Goal: Information Seeking & Learning: Find contact information

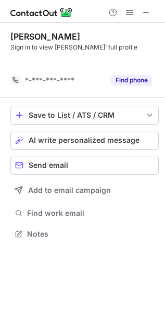
scroll to position [5, 5]
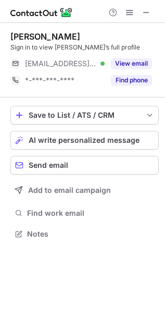
scroll to position [227, 165]
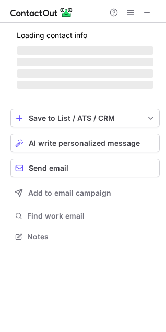
scroll to position [227, 166]
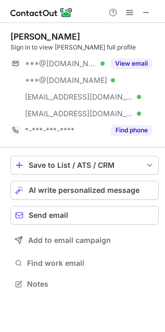
scroll to position [277, 165]
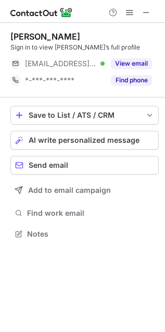
scroll to position [227, 165]
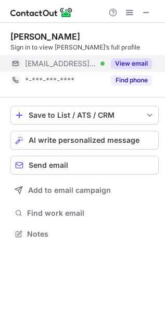
click at [138, 64] on button "View email" at bounding box center [131, 63] width 41 height 10
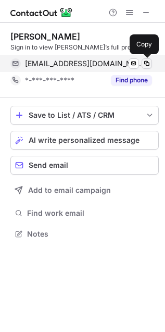
click at [146, 60] on span at bounding box center [147, 63] width 8 height 8
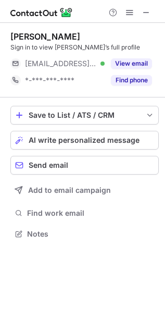
scroll to position [6, 5]
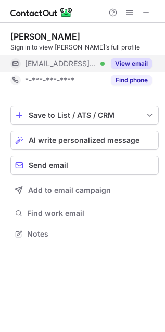
click at [152, 64] on button "View email" at bounding box center [131, 63] width 41 height 10
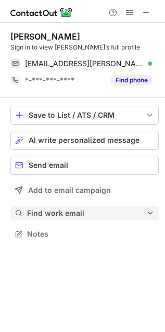
click at [78, 216] on span "Find work email" at bounding box center [86, 212] width 119 height 9
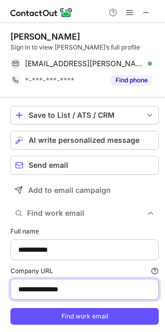
click at [60, 286] on input "**********" at bounding box center [84, 289] width 148 height 21
paste input
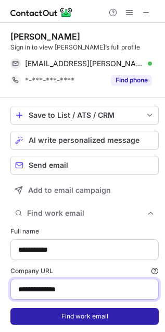
type input "**********"
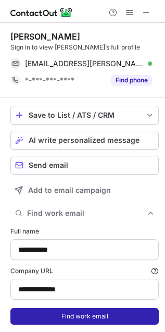
click at [63, 317] on button "Find work email" at bounding box center [84, 316] width 148 height 17
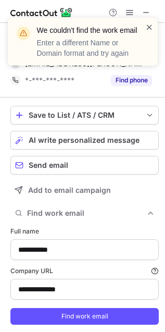
click at [150, 23] on span at bounding box center [149, 27] width 8 height 10
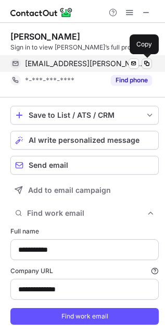
click at [144, 64] on span at bounding box center [147, 63] width 8 height 8
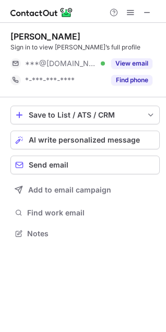
scroll to position [227, 166]
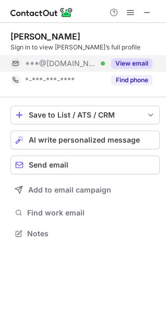
click at [128, 65] on button "View email" at bounding box center [131, 63] width 41 height 10
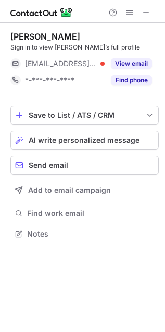
scroll to position [227, 165]
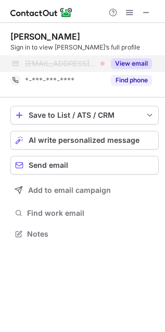
click at [146, 64] on button "View email" at bounding box center [131, 63] width 41 height 10
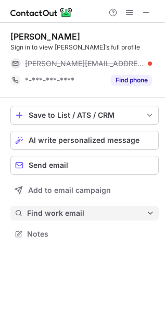
click at [57, 214] on span "Find work email" at bounding box center [86, 212] width 119 height 9
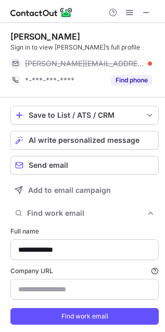
type input "**********"
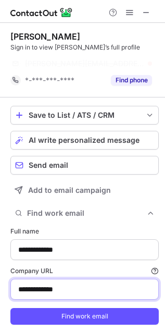
click at [58, 291] on input "**********" at bounding box center [84, 289] width 148 height 21
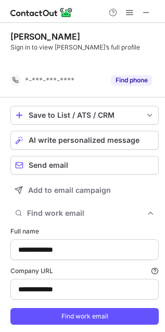
click at [58, 308] on button "Find work email" at bounding box center [84, 316] width 148 height 17
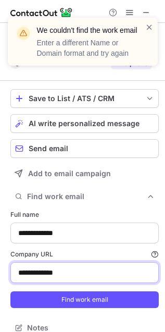
click at [52, 275] on input "**********" at bounding box center [84, 272] width 148 height 21
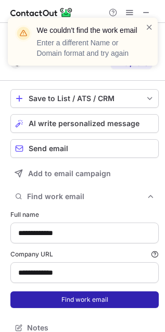
click at [72, 300] on button "Find work email" at bounding box center [84, 299] width 148 height 17
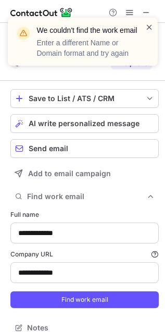
click at [151, 27] on span at bounding box center [149, 27] width 8 height 10
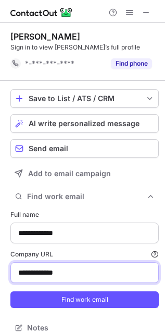
click at [59, 276] on input "**********" at bounding box center [84, 272] width 148 height 21
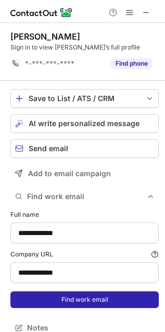
click at [81, 301] on button "Find work email" at bounding box center [84, 299] width 148 height 17
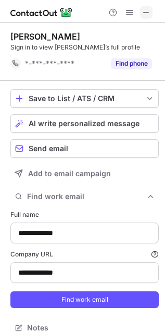
click at [147, 8] on span at bounding box center [146, 12] width 8 height 8
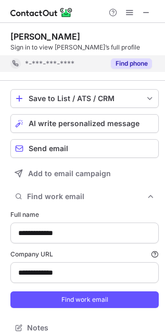
click at [142, 66] on button "Find phone" at bounding box center [131, 63] width 41 height 10
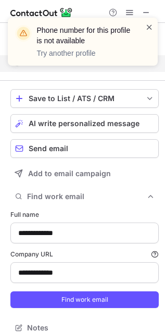
click at [150, 26] on span at bounding box center [149, 27] width 8 height 10
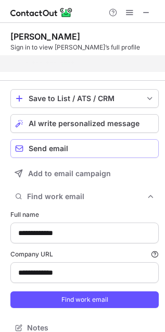
scroll to position [303, 165]
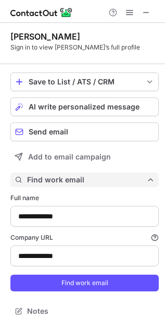
click at [50, 181] on span "Find work email" at bounding box center [86, 179] width 119 height 9
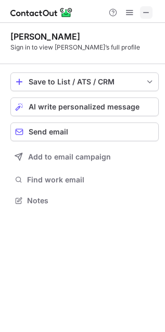
click at [146, 9] on span at bounding box center [146, 12] width 8 height 8
click at [152, 10] on button at bounding box center [146, 12] width 13 height 13
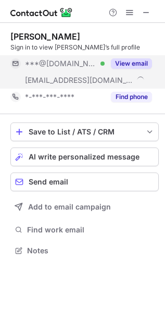
scroll to position [243, 165]
click at [146, 64] on button "View email" at bounding box center [131, 63] width 41 height 10
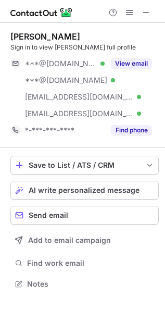
scroll to position [277, 165]
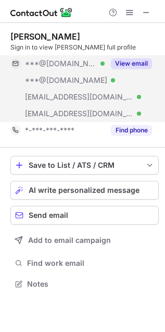
click at [142, 64] on button "View email" at bounding box center [131, 63] width 41 height 10
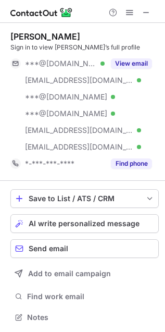
scroll to position [310, 158]
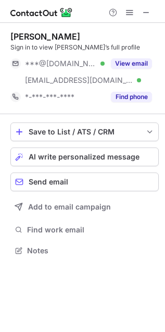
scroll to position [243, 165]
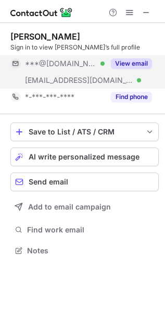
click at [128, 63] on button "View email" at bounding box center [131, 63] width 41 height 10
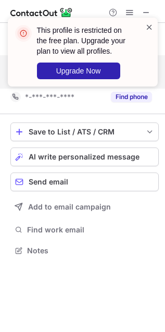
click at [148, 25] on span at bounding box center [149, 27] width 8 height 10
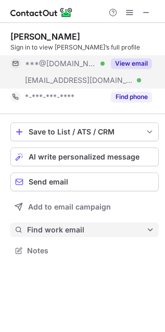
click at [60, 222] on button "Find work email" at bounding box center [84, 229] width 148 height 15
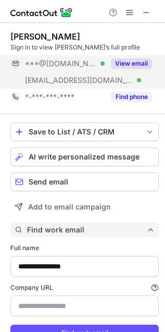
type input "**********"
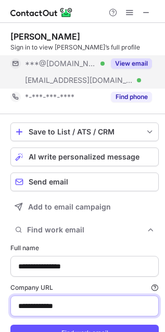
click at [53, 303] on input "**********" at bounding box center [84, 305] width 148 height 21
click at [53, 302] on input "**********" at bounding box center [84, 305] width 148 height 21
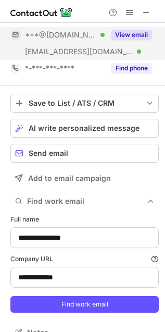
scroll to position [44, 0]
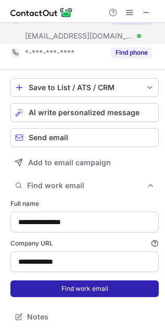
click at [66, 286] on button "Find work email" at bounding box center [84, 288] width 148 height 17
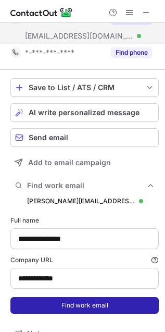
scroll to position [370, 158]
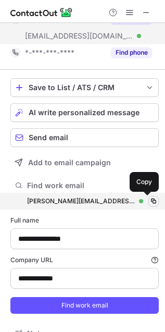
click at [150, 200] on span at bounding box center [154, 201] width 8 height 8
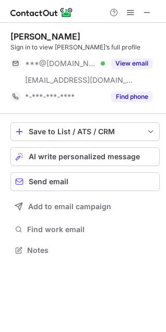
scroll to position [243, 166]
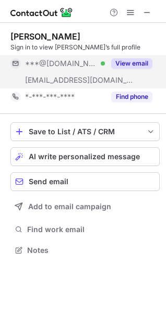
click at [129, 64] on button "View email" at bounding box center [131, 63] width 41 height 10
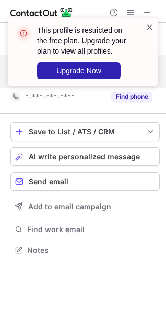
click at [148, 29] on span at bounding box center [149, 27] width 8 height 10
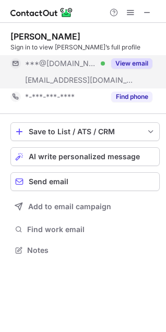
click at [134, 63] on button "View email" at bounding box center [131, 63] width 41 height 10
click at [148, 59] on button "View email" at bounding box center [131, 63] width 41 height 10
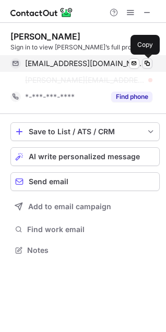
click at [150, 66] on span at bounding box center [147, 63] width 8 height 8
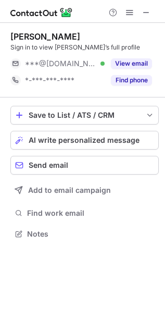
scroll to position [227, 165]
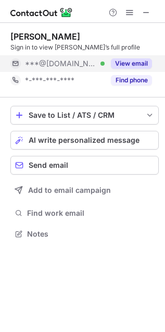
click at [136, 67] on button "View email" at bounding box center [131, 63] width 41 height 10
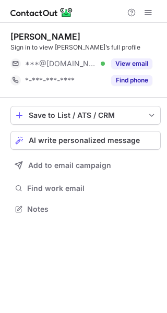
scroll to position [202, 167]
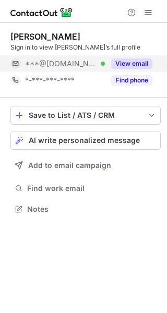
click at [126, 63] on button "View email" at bounding box center [131, 63] width 41 height 10
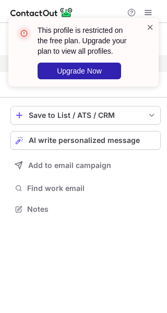
click at [149, 28] on span at bounding box center [150, 27] width 8 height 10
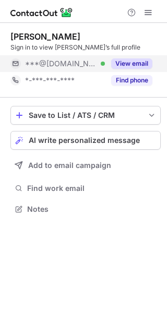
click at [148, 10] on div "This profile is restricted on the free plan. Upgrade your plan to view all prof…" at bounding box center [83, 56] width 167 height 98
click at [146, 11] on span at bounding box center [148, 12] width 8 height 8
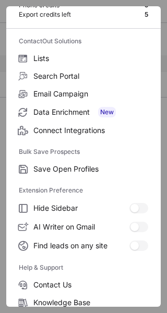
scroll to position [121, 0]
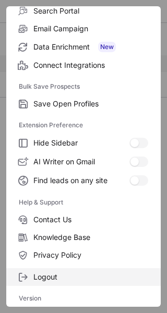
click at [65, 269] on label "Logout" at bounding box center [83, 277] width 154 height 18
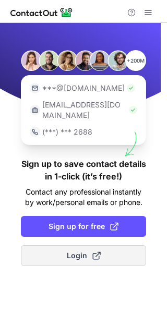
click at [94, 251] on span at bounding box center [96, 255] width 8 height 8
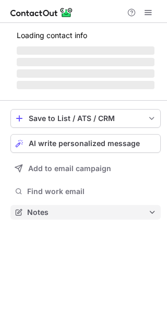
scroll to position [202, 167]
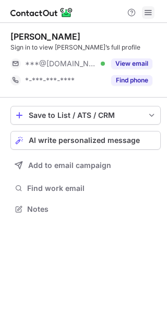
click at [147, 10] on span at bounding box center [148, 12] width 8 height 8
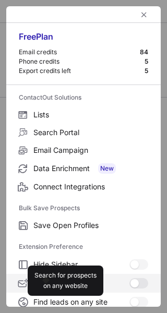
scroll to position [121, 0]
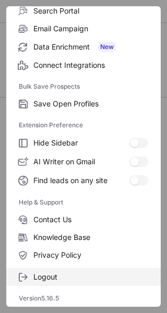
click at [70, 273] on span "Logout" at bounding box center [90, 276] width 115 height 9
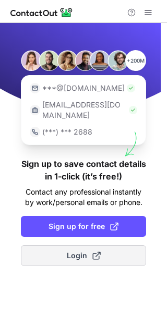
click at [92, 251] on span at bounding box center [96, 255] width 8 height 8
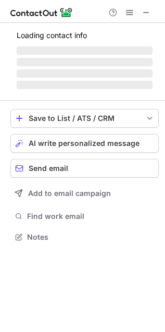
scroll to position [277, 165]
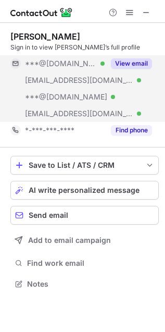
click at [130, 64] on button "View email" at bounding box center [131, 63] width 41 height 10
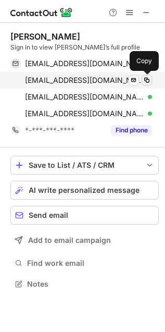
click at [150, 79] on span at bounding box center [147, 80] width 8 height 8
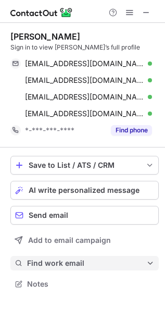
click at [61, 261] on span "Find work email" at bounding box center [86, 262] width 119 height 9
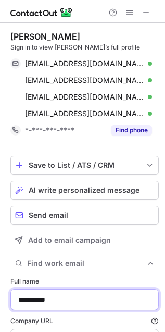
click at [56, 299] on input "**********" at bounding box center [84, 299] width 148 height 21
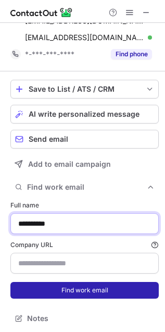
scroll to position [77, 0]
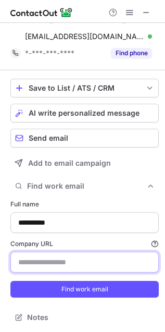
click at [47, 258] on input "Company URL Finding work email will consume 1 credit if a match is found." at bounding box center [84, 262] width 148 height 21
paste input "**********"
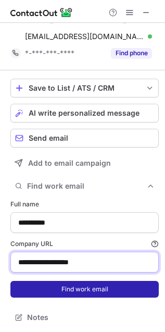
type input "**********"
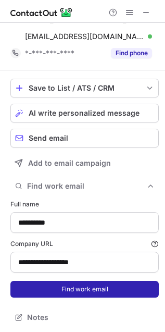
click at [89, 289] on button "Find work email" at bounding box center [84, 289] width 148 height 17
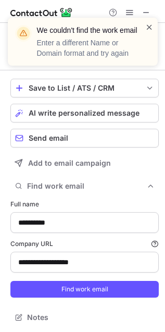
click at [152, 27] on span at bounding box center [149, 27] width 8 height 10
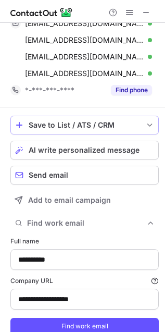
scroll to position [0, 0]
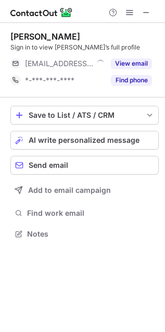
scroll to position [227, 165]
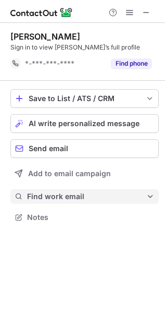
click at [66, 193] on span "Find work email" at bounding box center [86, 196] width 119 height 9
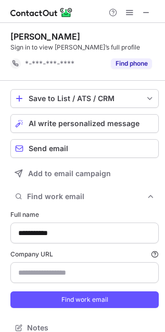
type input "**********"
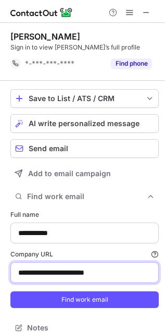
click at [60, 270] on input "**********" at bounding box center [84, 272] width 148 height 21
click at [59, 271] on input "**********" at bounding box center [84, 272] width 148 height 21
click at [60, 271] on input "**********" at bounding box center [84, 272] width 148 height 21
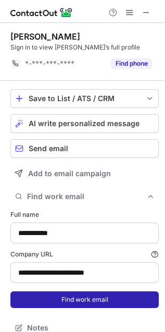
click at [68, 298] on button "Find work email" at bounding box center [84, 299] width 148 height 17
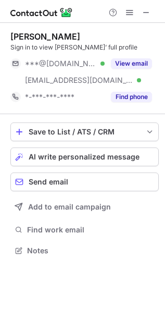
scroll to position [243, 165]
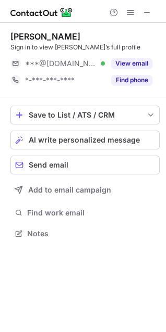
scroll to position [227, 166]
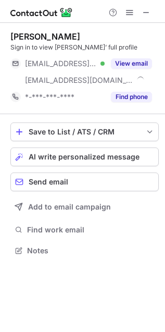
scroll to position [243, 165]
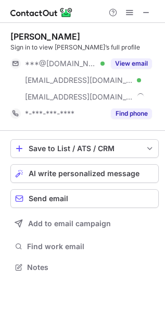
scroll to position [259, 165]
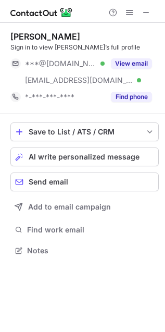
scroll to position [243, 165]
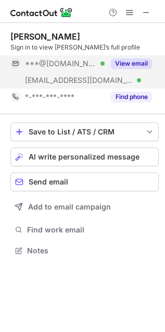
click at [140, 64] on button "View email" at bounding box center [131, 63] width 41 height 10
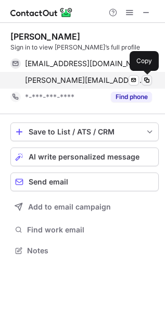
click at [149, 80] on span at bounding box center [147, 80] width 8 height 8
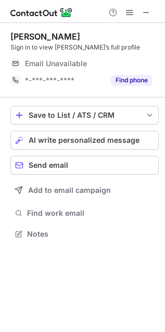
scroll to position [230, 165]
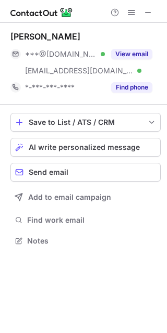
scroll to position [233, 167]
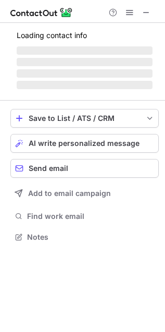
scroll to position [243, 165]
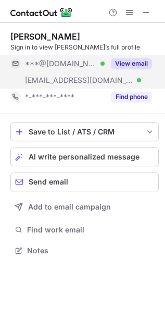
click at [126, 67] on button "View email" at bounding box center [131, 63] width 41 height 10
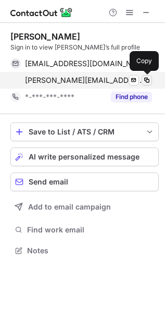
click at [145, 78] on span at bounding box center [147, 80] width 8 height 8
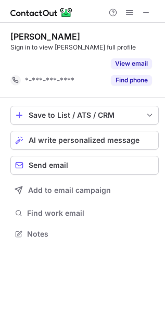
scroll to position [5, 5]
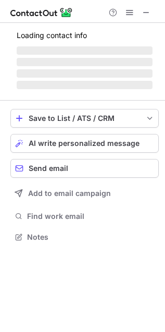
scroll to position [243, 165]
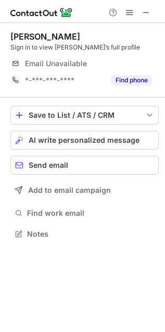
scroll to position [227, 165]
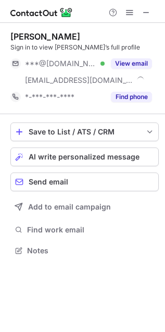
scroll to position [243, 165]
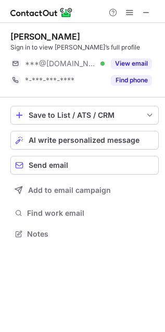
scroll to position [227, 165]
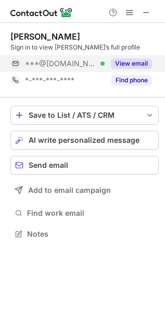
click at [131, 56] on div "View email" at bounding box center [128, 63] width 47 height 17
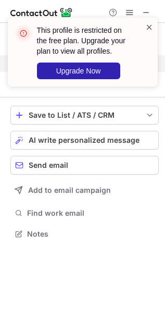
click at [148, 24] on span at bounding box center [149, 27] width 8 height 10
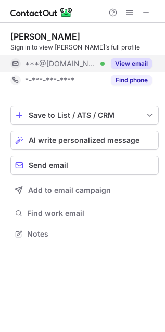
click at [131, 64] on button "View email" at bounding box center [131, 63] width 41 height 10
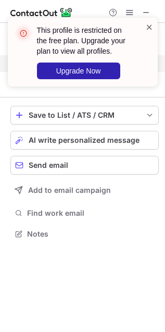
click at [147, 31] on span at bounding box center [149, 27] width 8 height 10
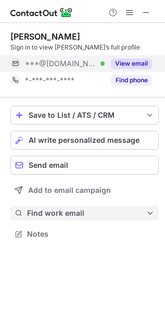
click at [49, 217] on span "Find work email" at bounding box center [86, 212] width 119 height 9
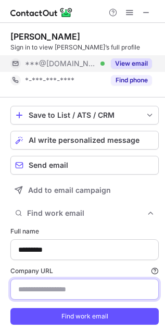
click at [76, 290] on input "Company URL Finding work email will consume 1 credit if a match is found." at bounding box center [84, 289] width 148 height 21
paste input "**********"
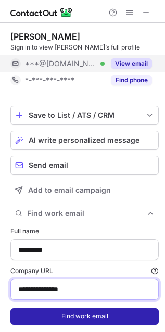
type input "**********"
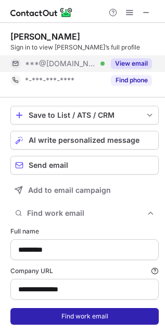
click at [84, 316] on button "Find work email" at bounding box center [84, 316] width 148 height 17
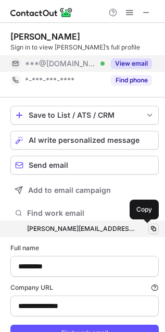
click at [150, 228] on span at bounding box center [154, 229] width 8 height 8
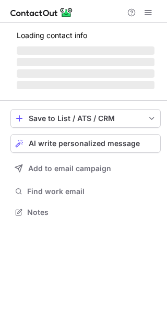
scroll to position [205, 167]
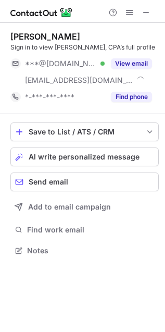
scroll to position [243, 165]
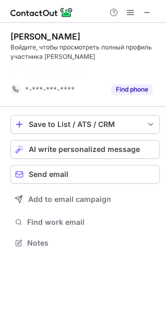
scroll to position [219, 166]
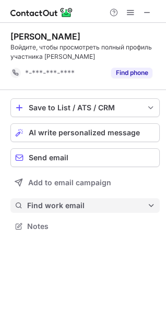
click at [53, 205] on span "Find work email" at bounding box center [87, 205] width 120 height 9
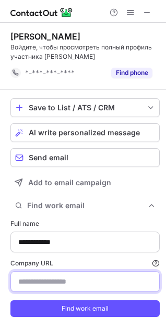
click at [56, 282] on input "Company URL Finding work email will consume 1 credit if a match is found." at bounding box center [84, 281] width 149 height 21
paste input "**********"
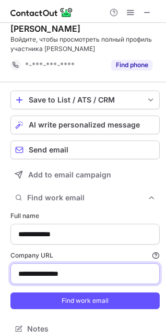
scroll to position [20, 0]
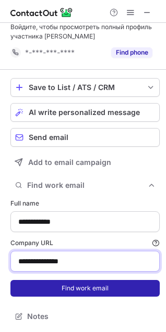
type input "**********"
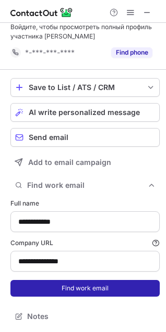
click at [74, 285] on button "Find work email" at bounding box center [84, 288] width 149 height 17
click at [91, 284] on button "Find work email" at bounding box center [84, 288] width 149 height 17
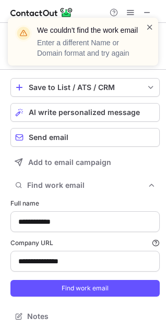
click at [150, 23] on span at bounding box center [149, 27] width 8 height 10
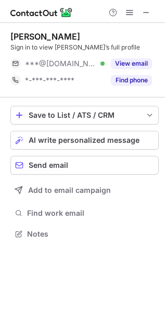
scroll to position [6, 5]
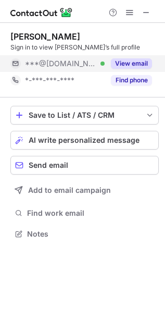
click at [137, 58] on button "View email" at bounding box center [131, 63] width 41 height 10
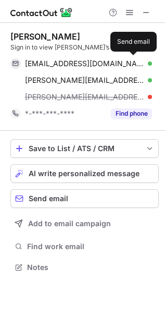
scroll to position [259, 165]
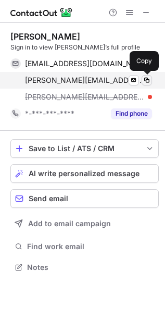
click at [146, 79] on span at bounding box center [147, 80] width 8 height 8
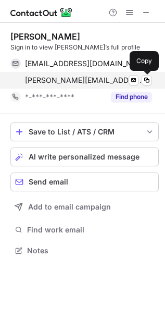
scroll to position [243, 165]
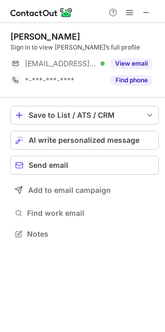
scroll to position [227, 165]
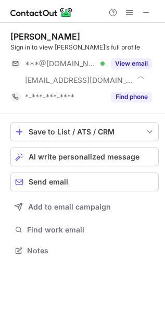
scroll to position [243, 165]
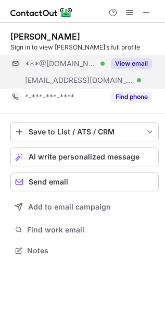
click at [125, 59] on button "View email" at bounding box center [131, 63] width 41 height 10
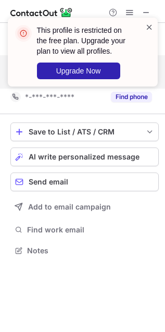
click at [151, 30] on span at bounding box center [149, 27] width 8 height 10
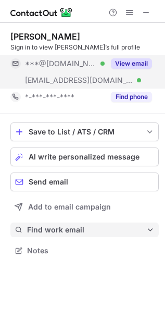
click at [69, 228] on span "Find work email" at bounding box center [86, 229] width 119 height 9
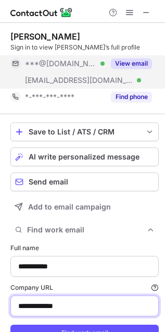
click at [52, 310] on input "**********" at bounding box center [84, 305] width 148 height 21
click at [51, 309] on input "**********" at bounding box center [84, 305] width 148 height 21
click at [51, 310] on input "**********" at bounding box center [84, 305] width 148 height 21
paste input "**"
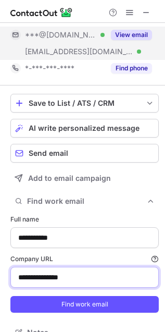
scroll to position [44, 0]
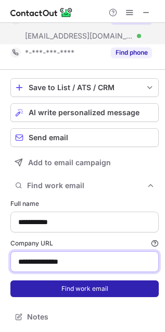
type input "**********"
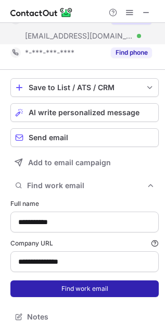
click at [66, 295] on button "Find work email" at bounding box center [84, 288] width 148 height 17
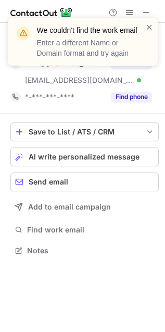
scroll to position [243, 165]
click at [147, 27] on span at bounding box center [149, 27] width 8 height 10
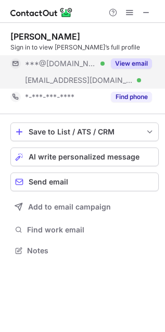
click at [133, 59] on button "View email" at bounding box center [131, 63] width 41 height 10
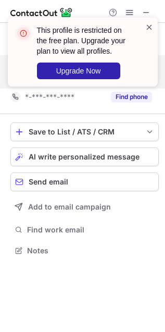
click at [150, 25] on span at bounding box center [149, 27] width 8 height 10
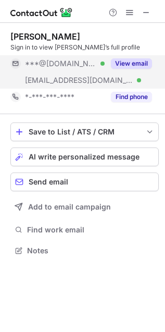
click at [115, 65] on button "View email" at bounding box center [131, 63] width 41 height 10
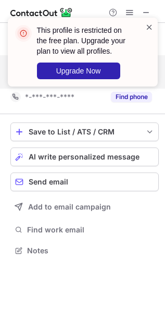
click at [150, 29] on span at bounding box center [149, 27] width 8 height 10
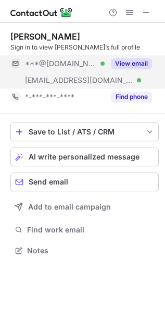
click at [131, 68] on button "View email" at bounding box center [131, 63] width 41 height 10
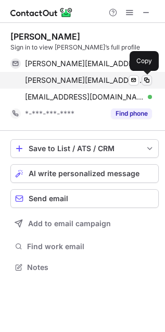
click at [148, 78] on span at bounding box center [147, 80] width 8 height 8
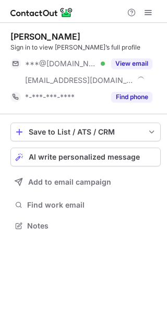
scroll to position [218, 167]
click at [146, 11] on span at bounding box center [148, 12] width 8 height 8
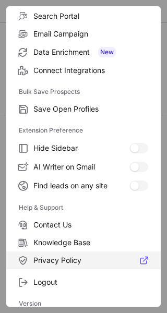
scroll to position [121, 0]
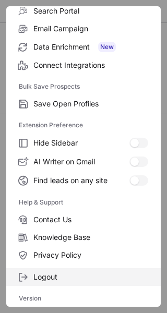
click at [82, 272] on span "Logout" at bounding box center [90, 276] width 115 height 9
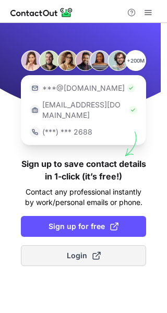
click at [89, 250] on span "Login" at bounding box center [84, 255] width 34 height 10
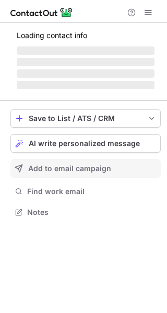
scroll to position [218, 167]
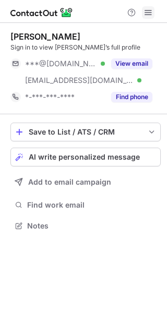
click at [147, 10] on span at bounding box center [148, 12] width 8 height 8
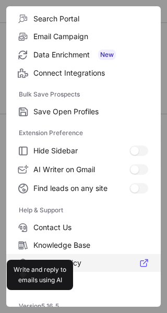
scroll to position [121, 0]
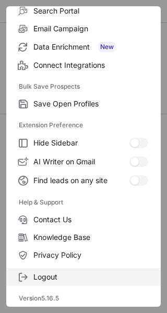
click at [64, 285] on label "Logout" at bounding box center [83, 277] width 154 height 18
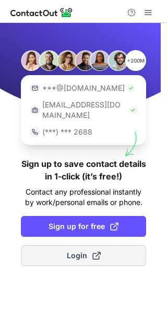
click at [70, 250] on span "Login" at bounding box center [84, 255] width 34 height 10
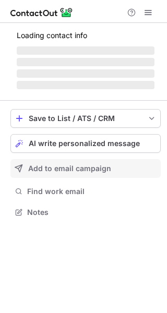
scroll to position [218, 167]
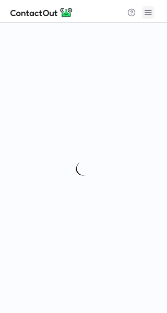
click at [149, 14] on span at bounding box center [148, 12] width 8 height 8
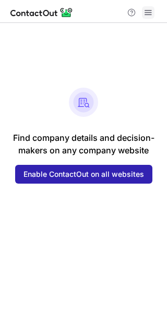
click at [146, 15] on span at bounding box center [148, 12] width 8 height 8
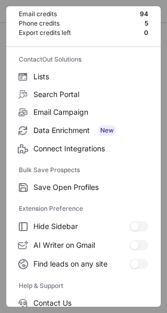
scroll to position [121, 0]
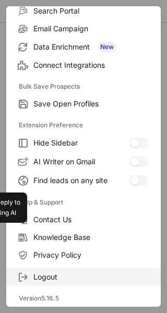
click at [48, 270] on label "Logout" at bounding box center [83, 277] width 154 height 18
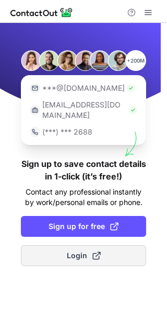
click at [82, 250] on span "Login" at bounding box center [84, 255] width 34 height 10
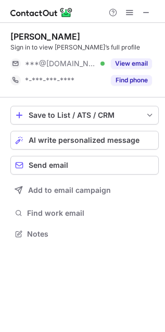
scroll to position [227, 165]
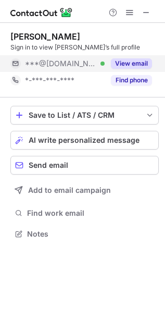
click at [127, 61] on button "View email" at bounding box center [131, 63] width 41 height 10
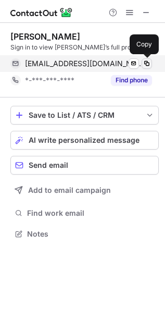
click at [145, 64] on span at bounding box center [147, 63] width 8 height 8
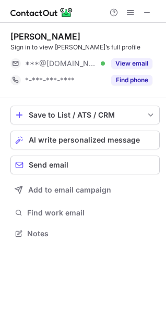
scroll to position [227, 166]
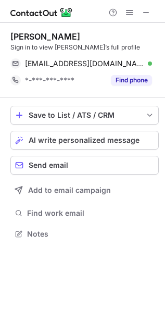
scroll to position [227, 165]
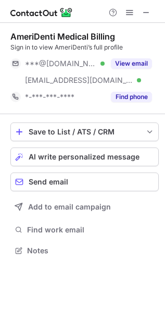
scroll to position [243, 165]
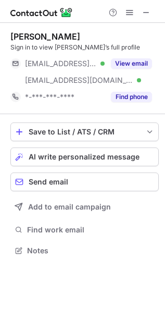
scroll to position [243, 165]
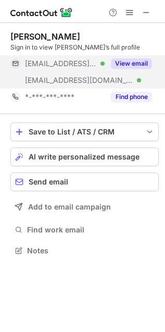
click at [131, 61] on button "View email" at bounding box center [131, 63] width 41 height 10
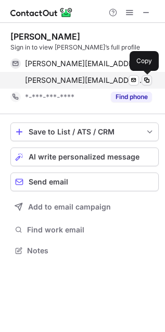
click at [148, 78] on span at bounding box center [147, 80] width 8 height 8
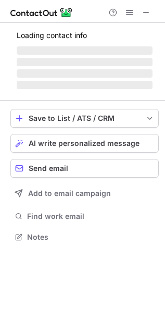
scroll to position [277, 165]
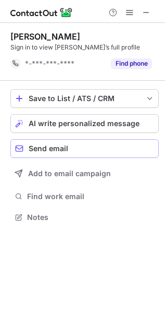
scroll to position [5, 5]
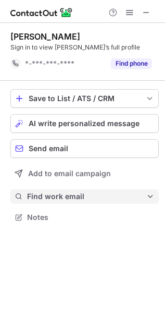
click at [52, 191] on button "Find work email" at bounding box center [84, 196] width 148 height 15
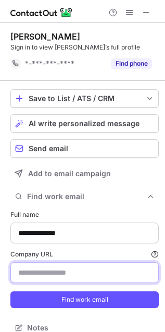
click at [71, 271] on input "Company URL Finding work email will consume 1 credit if a match is found." at bounding box center [84, 272] width 148 height 21
paste input "**********"
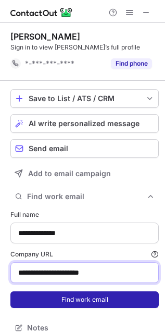
type input "**********"
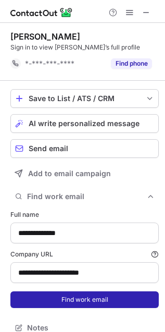
click at [75, 301] on button "Find work email" at bounding box center [84, 299] width 148 height 17
click at [65, 303] on button "Find work email" at bounding box center [84, 299] width 148 height 17
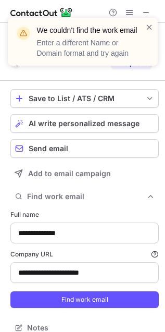
click at [148, 14] on div "We couldn't find the work email Enter a different Name or Domain format and try…" at bounding box center [82, 45] width 167 height 77
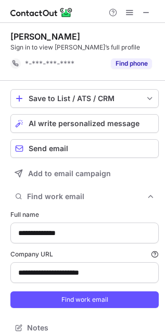
click at [146, 15] on span at bounding box center [146, 12] width 8 height 8
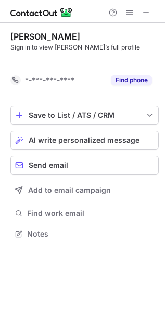
scroll to position [5, 5]
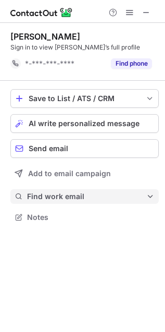
click at [74, 197] on span "Find work email" at bounding box center [86, 196] width 119 height 9
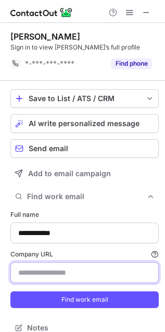
click at [57, 277] on input "Company URL Finding work email will consume 1 credit if a match is found." at bounding box center [84, 272] width 148 height 21
paste input "**********"
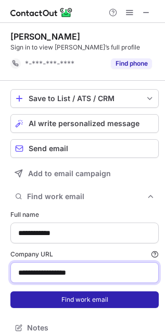
type input "**********"
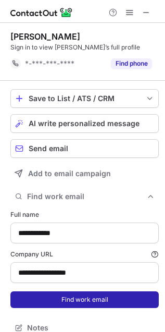
click at [91, 300] on button "Find work email" at bounding box center [84, 299] width 148 height 17
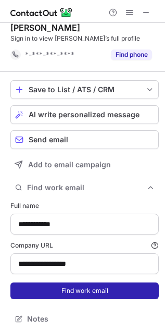
scroll to position [11, 0]
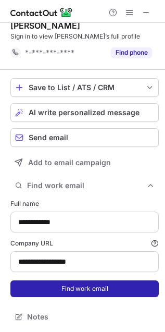
click at [77, 287] on button "Find work email" at bounding box center [84, 288] width 148 height 17
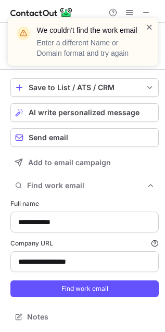
click at [146, 29] on span at bounding box center [149, 27] width 8 height 10
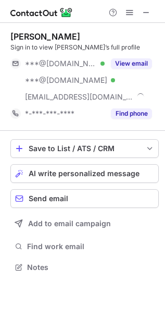
scroll to position [259, 165]
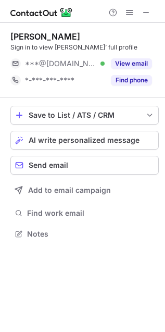
scroll to position [227, 165]
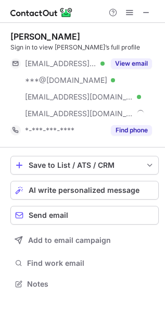
scroll to position [277, 165]
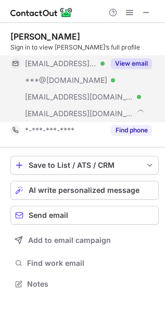
click at [129, 60] on button "View email" at bounding box center [131, 63] width 41 height 10
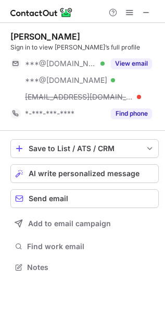
scroll to position [259, 165]
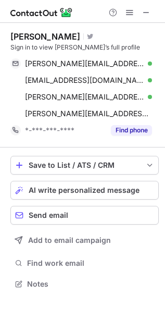
scroll to position [277, 165]
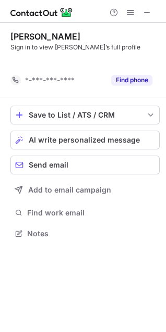
scroll to position [210, 166]
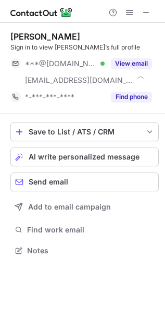
scroll to position [243, 165]
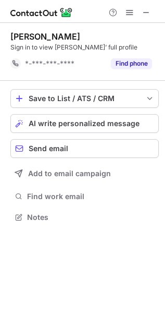
scroll to position [5, 5]
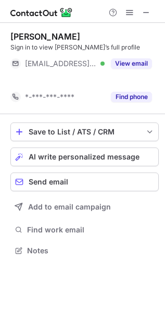
scroll to position [6, 5]
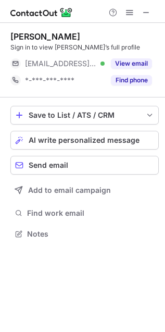
scroll to position [227, 165]
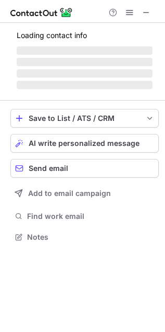
scroll to position [227, 165]
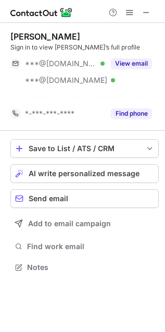
scroll to position [243, 165]
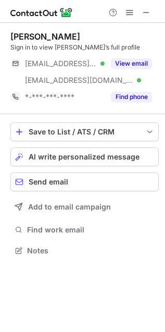
scroll to position [243, 165]
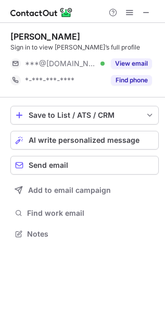
scroll to position [227, 165]
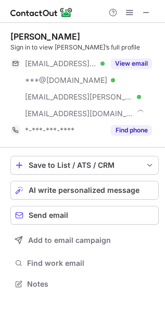
scroll to position [277, 165]
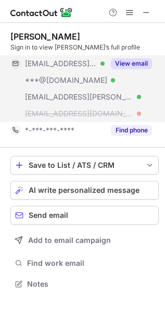
click at [130, 61] on button "View email" at bounding box center [131, 63] width 41 height 10
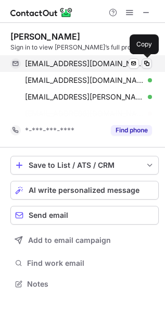
scroll to position [259, 165]
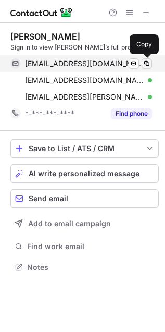
click at [145, 61] on span at bounding box center [147, 63] width 8 height 8
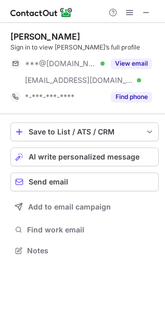
scroll to position [243, 165]
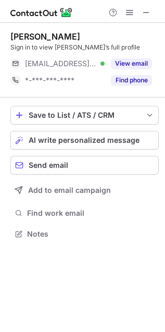
scroll to position [227, 165]
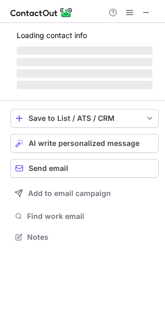
scroll to position [233, 165]
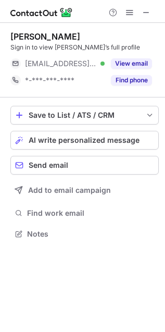
scroll to position [227, 165]
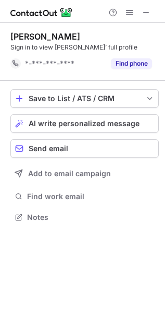
scroll to position [5, 5]
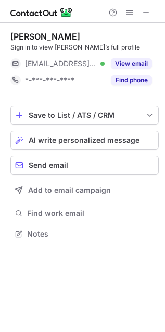
scroll to position [227, 165]
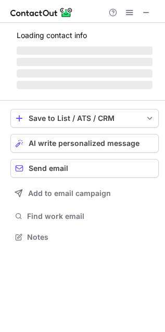
scroll to position [227, 165]
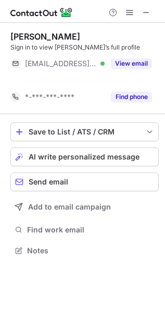
scroll to position [6, 5]
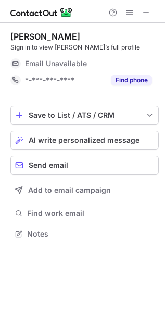
scroll to position [227, 165]
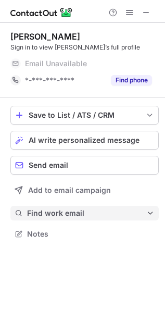
click at [53, 213] on span "Find work email" at bounding box center [86, 212] width 119 height 9
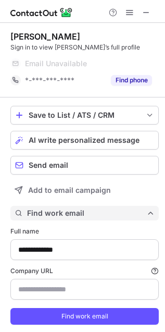
scroll to position [5, 5]
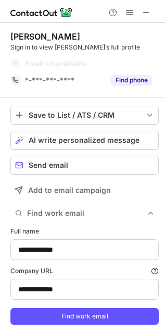
type input "**********"
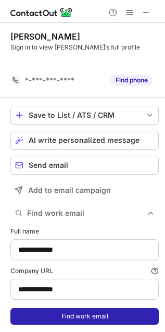
scroll to position [6, 5]
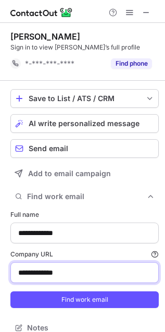
click at [47, 271] on input "**********" at bounding box center [84, 272] width 148 height 21
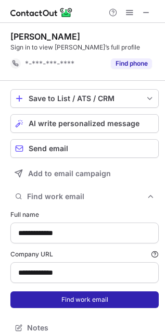
click at [64, 306] on button "Find work email" at bounding box center [84, 299] width 148 height 17
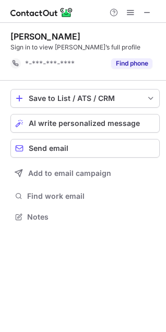
scroll to position [210, 166]
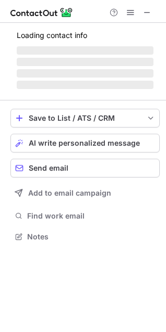
scroll to position [227, 166]
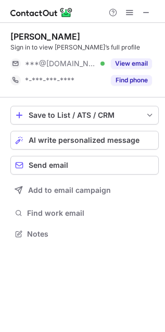
scroll to position [227, 165]
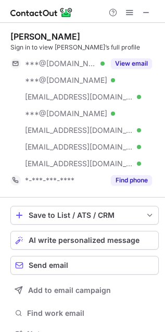
scroll to position [327, 158]
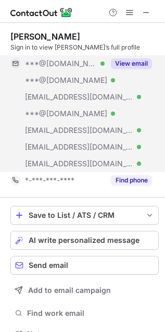
click at [139, 57] on div "View email" at bounding box center [128, 63] width 47 height 17
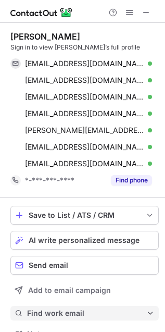
click at [52, 315] on span "Find work email" at bounding box center [86, 312] width 119 height 9
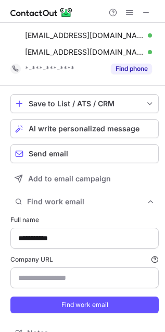
scroll to position [116, 0]
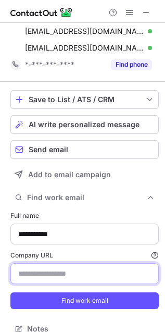
click at [47, 272] on input "Company URL Finding work email will consume 1 credit if a match is found." at bounding box center [84, 273] width 148 height 21
paste input "**********"
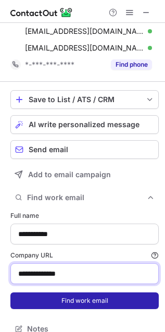
type input "**********"
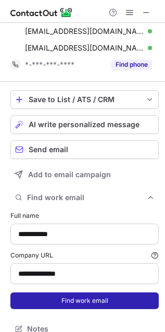
click at [51, 302] on button "Find work email" at bounding box center [84, 300] width 148 height 17
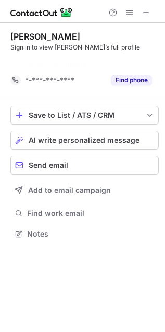
scroll to position [5, 5]
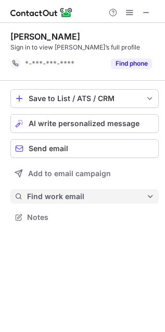
click at [55, 197] on span "Find work email" at bounding box center [86, 196] width 119 height 9
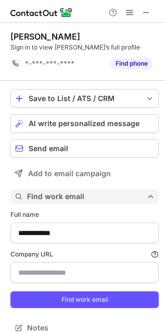
scroll to position [320, 158]
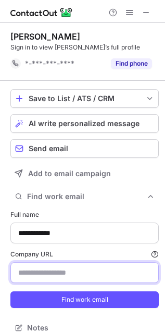
click at [56, 270] on input "Company URL Finding work email will consume 1 credit if a match is found." at bounding box center [84, 272] width 148 height 21
paste input "**********"
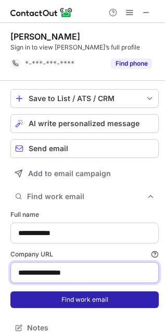
type input "**********"
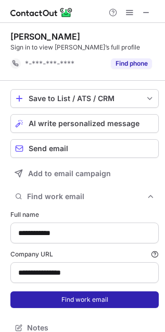
click at [67, 300] on button "Find work email" at bounding box center [84, 299] width 148 height 17
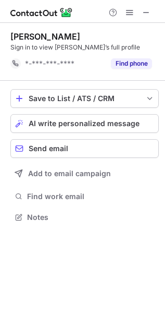
scroll to position [5, 5]
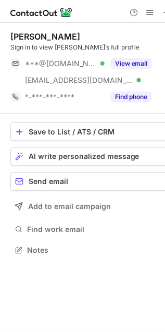
scroll to position [243, 165]
